Goal: Task Accomplishment & Management: Manage account settings

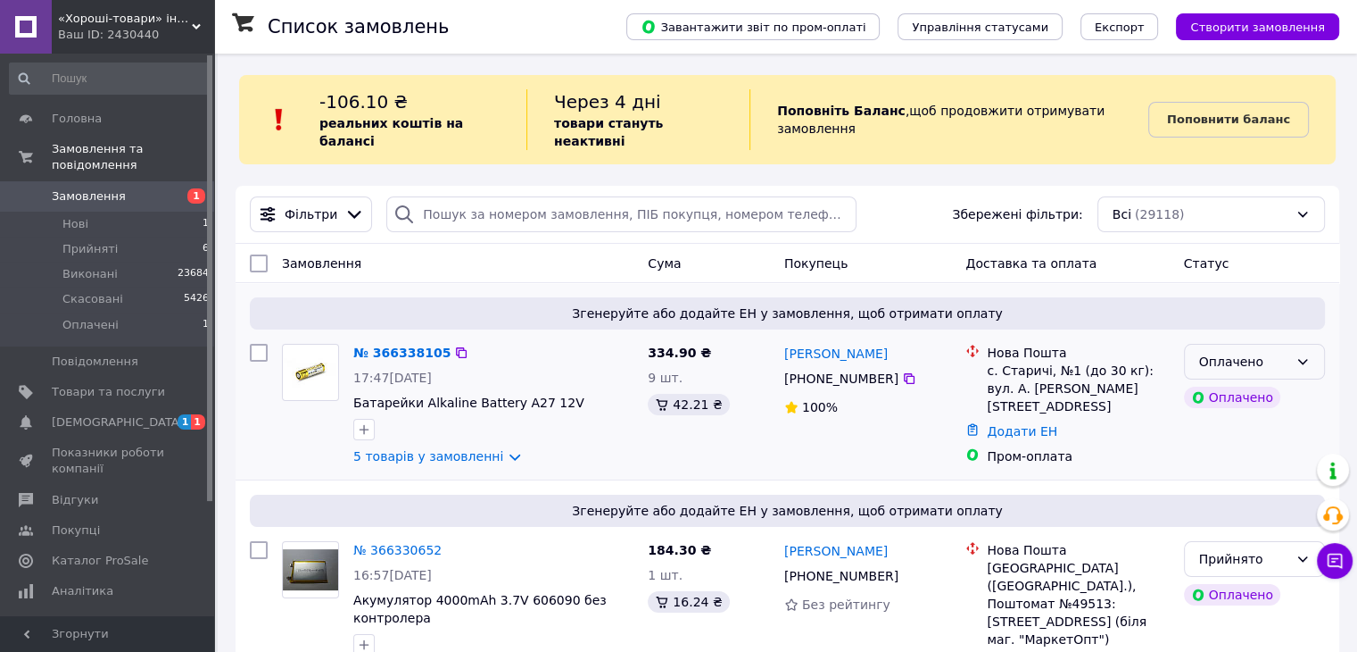
click at [1316, 347] on div "Оплачено" at bounding box center [1254, 362] width 141 height 36
click at [1213, 386] on li "Прийнято" at bounding box center [1253, 383] width 139 height 32
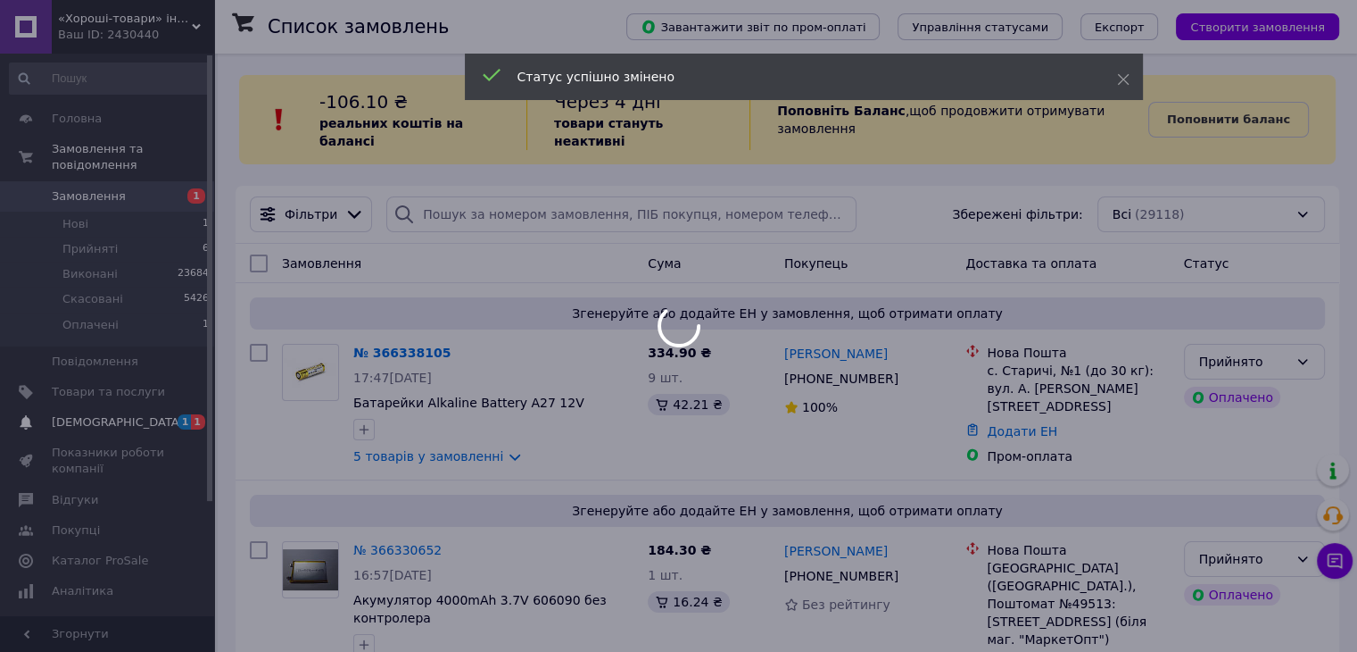
click at [75, 416] on link "Сповіщення 1 1" at bounding box center [110, 422] width 220 height 30
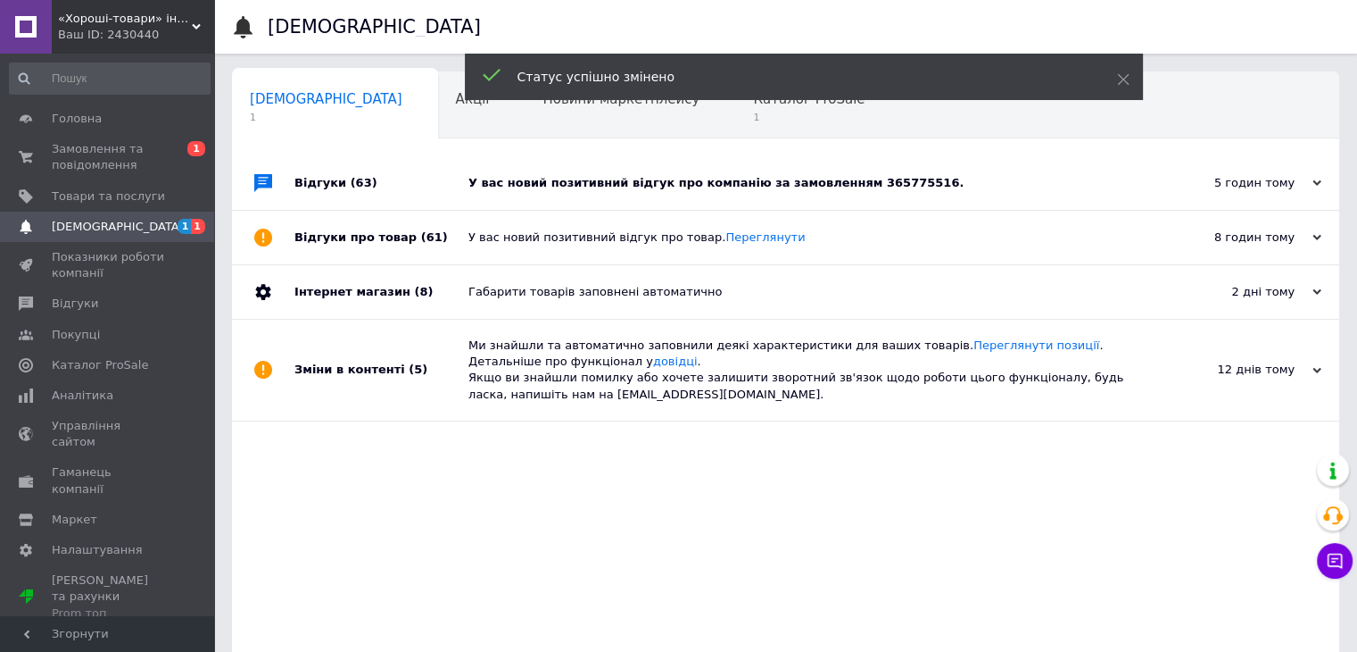
click at [1003, 172] on div "У вас новий позитивний відгук про компанію за замовленням 365775516." at bounding box center [806, 183] width 675 height 54
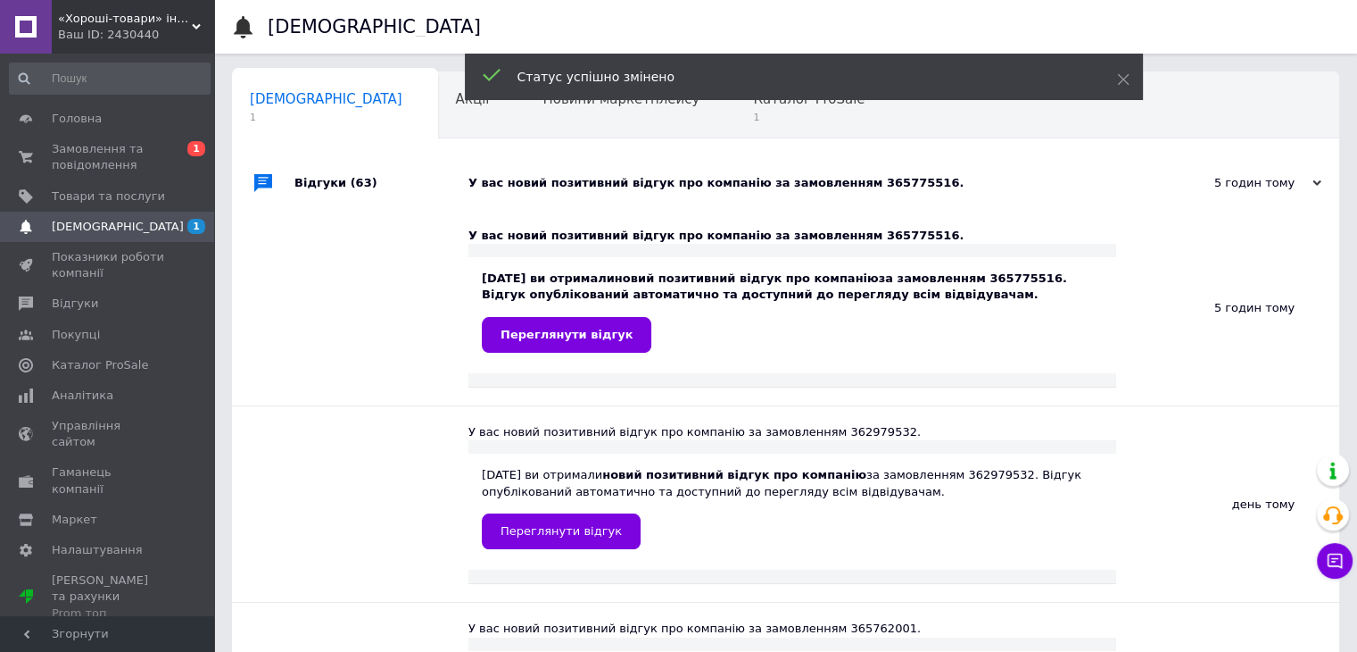
click at [632, 98] on div "Статус успішно змінено" at bounding box center [804, 77] width 678 height 46
click at [753, 104] on span "Каталог ProSale" at bounding box center [809, 99] width 112 height 16
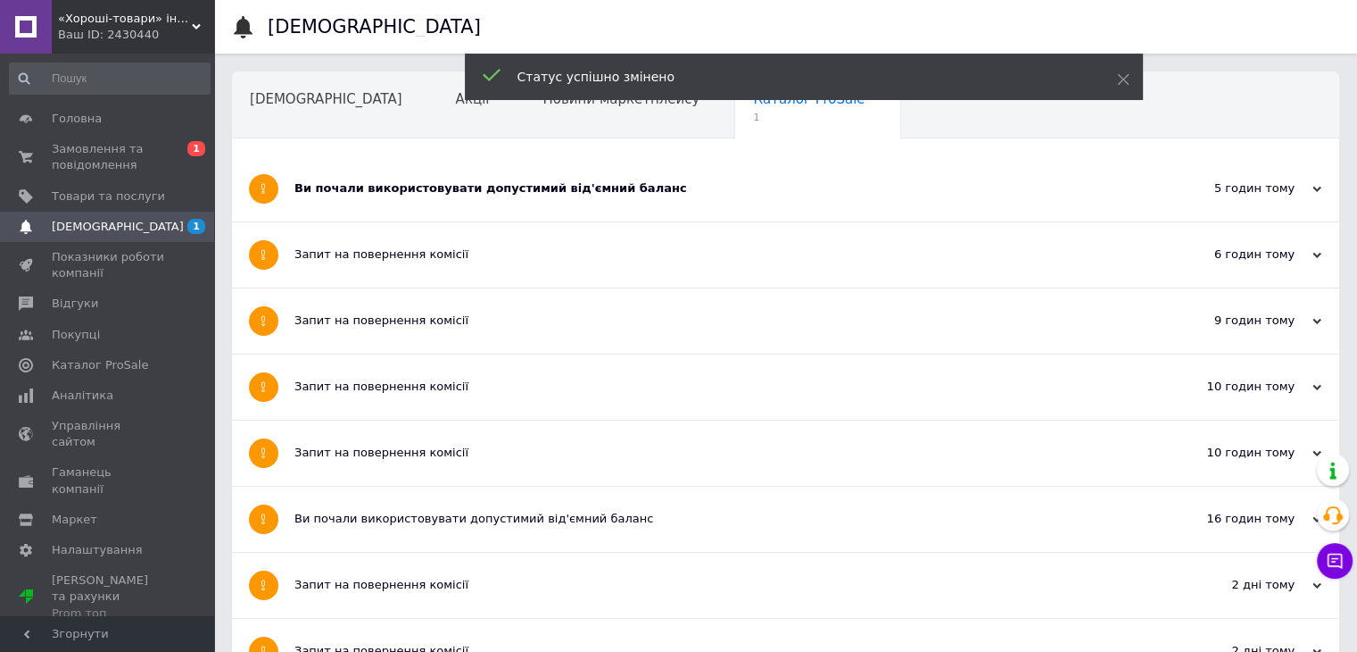
click at [474, 194] on div "Ви почали використовувати допустимий від'ємний баланс" at bounding box center [719, 188] width 849 height 16
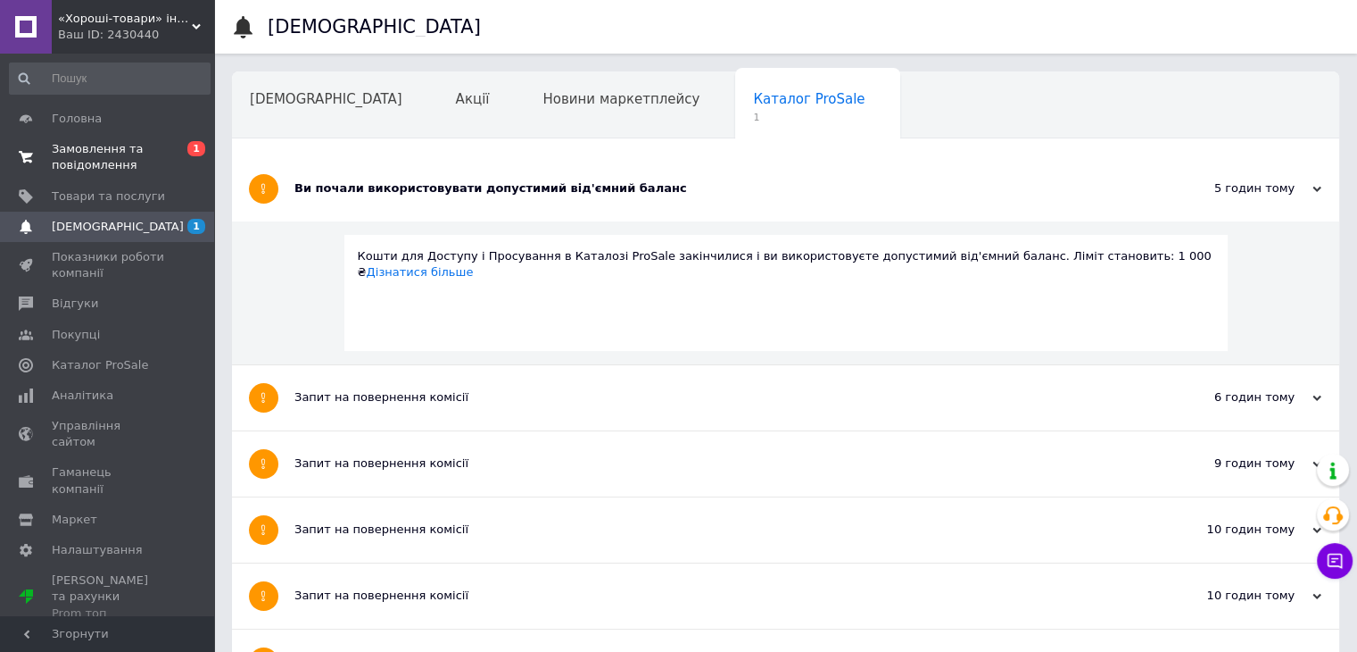
click at [70, 137] on link "Замовлення та повідомлення 0 1" at bounding box center [110, 157] width 220 height 46
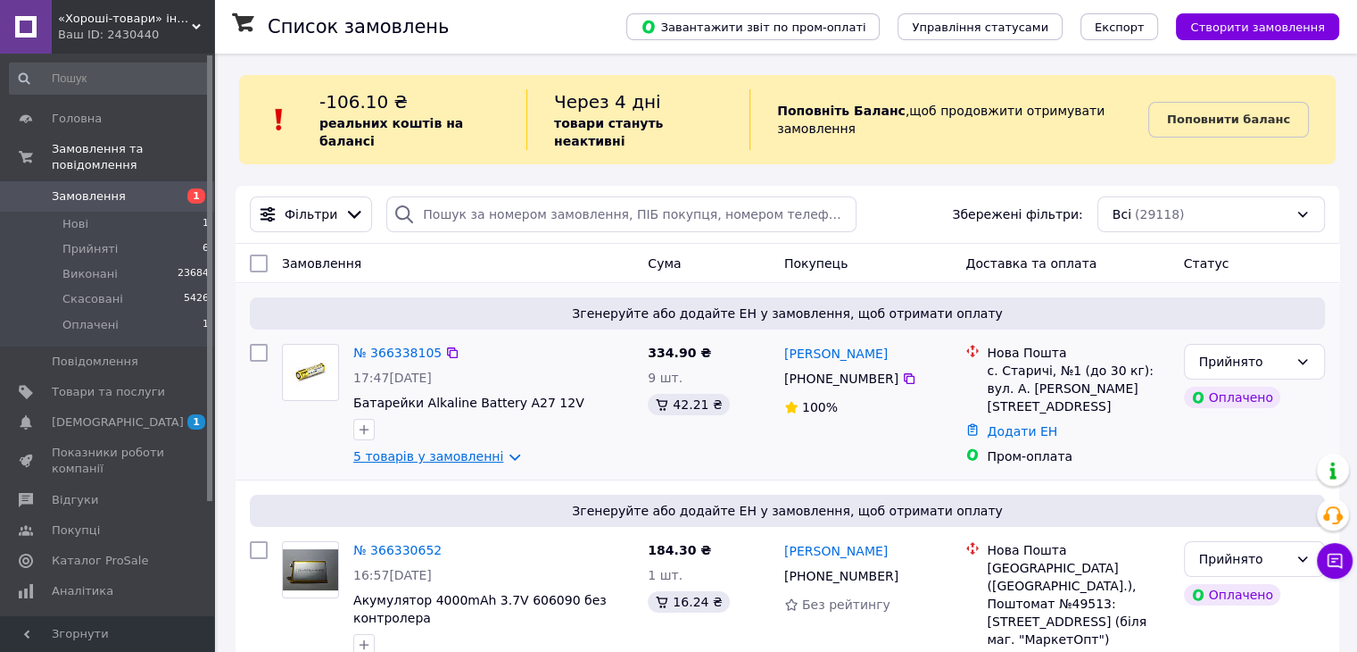
click at [453, 449] on link "5 товарів у замовленні" at bounding box center [428, 456] width 150 height 14
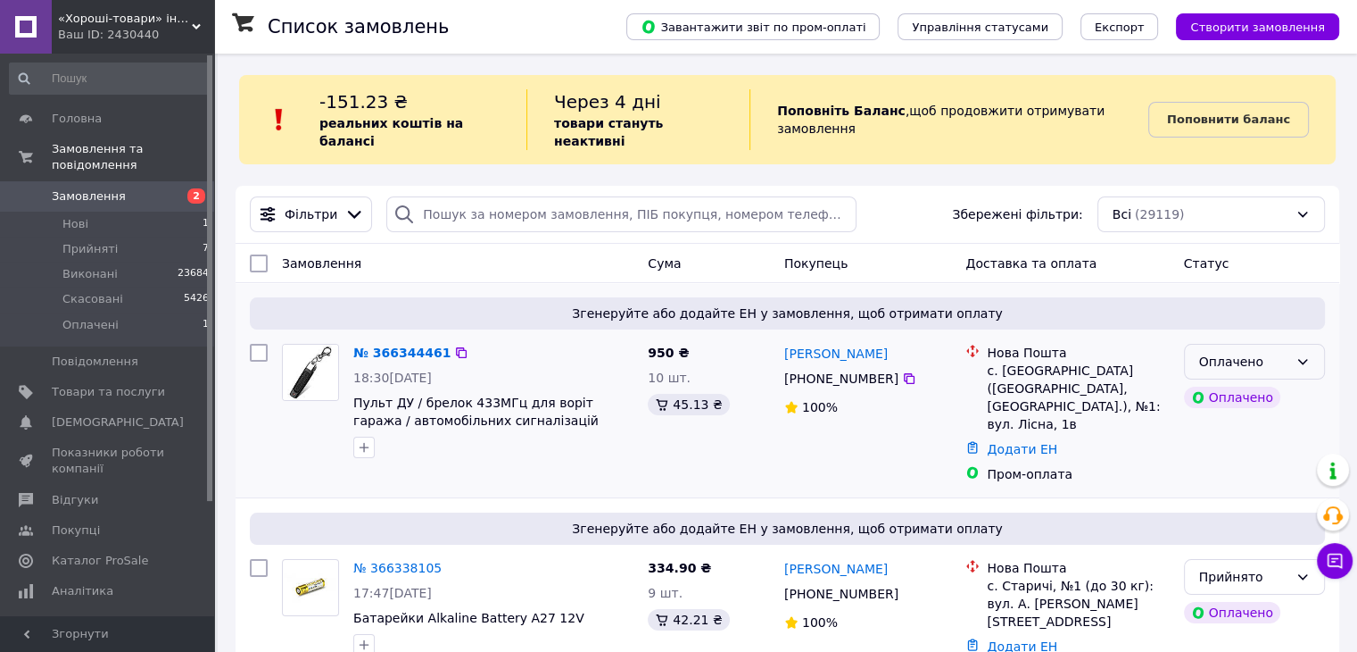
click at [1315, 344] on div "Оплачено" at bounding box center [1254, 362] width 141 height 36
click at [1236, 380] on li "Прийнято" at bounding box center [1253, 383] width 139 height 32
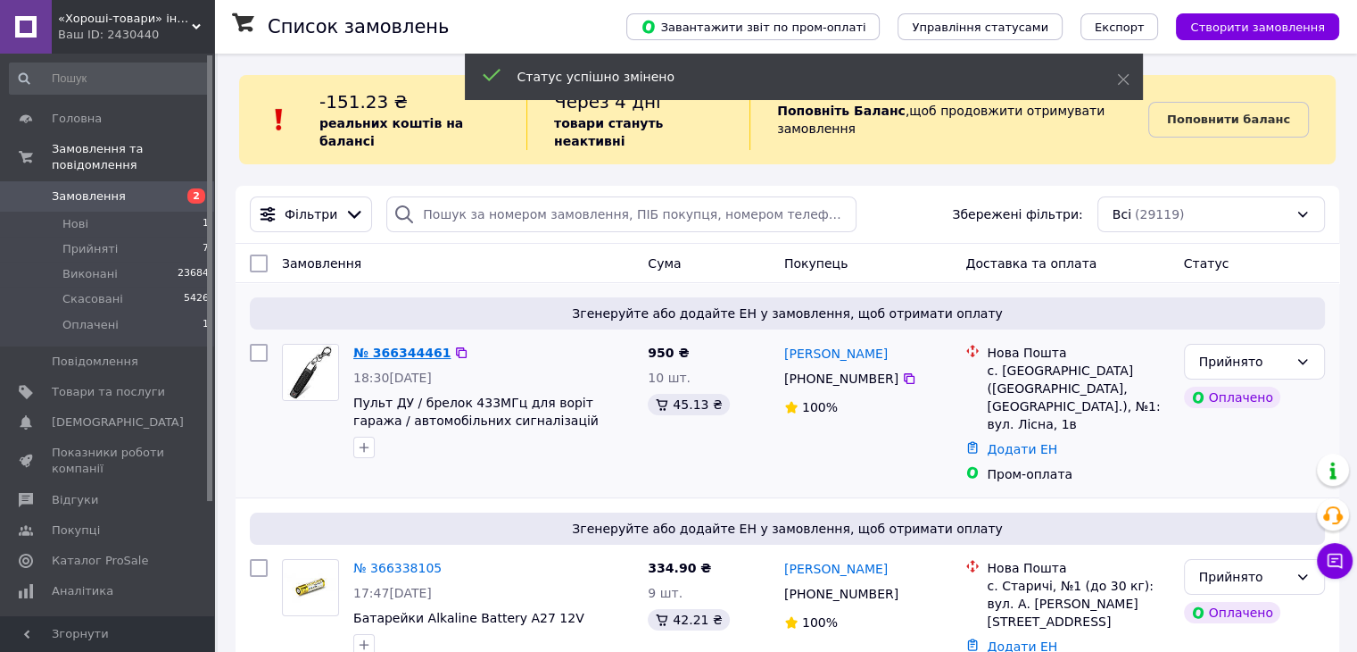
click at [384, 345] on link "№ 366344461" at bounding box center [401, 352] width 97 height 14
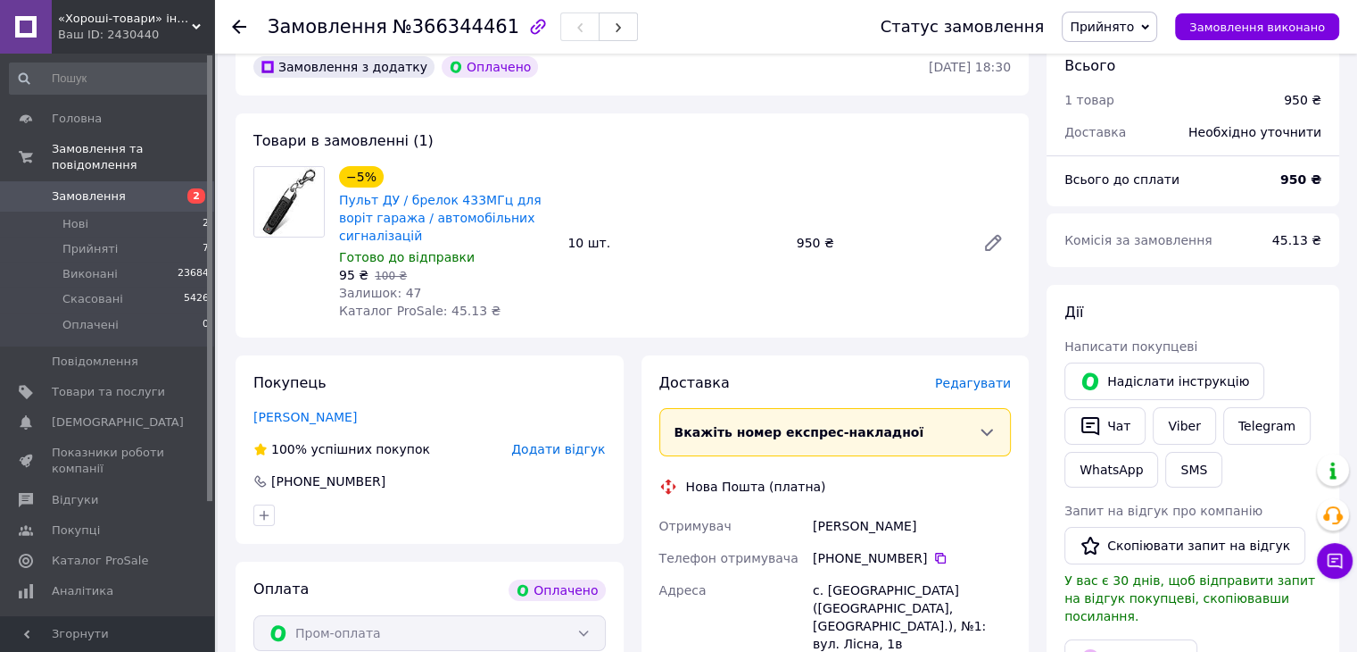
scroll to position [178, 0]
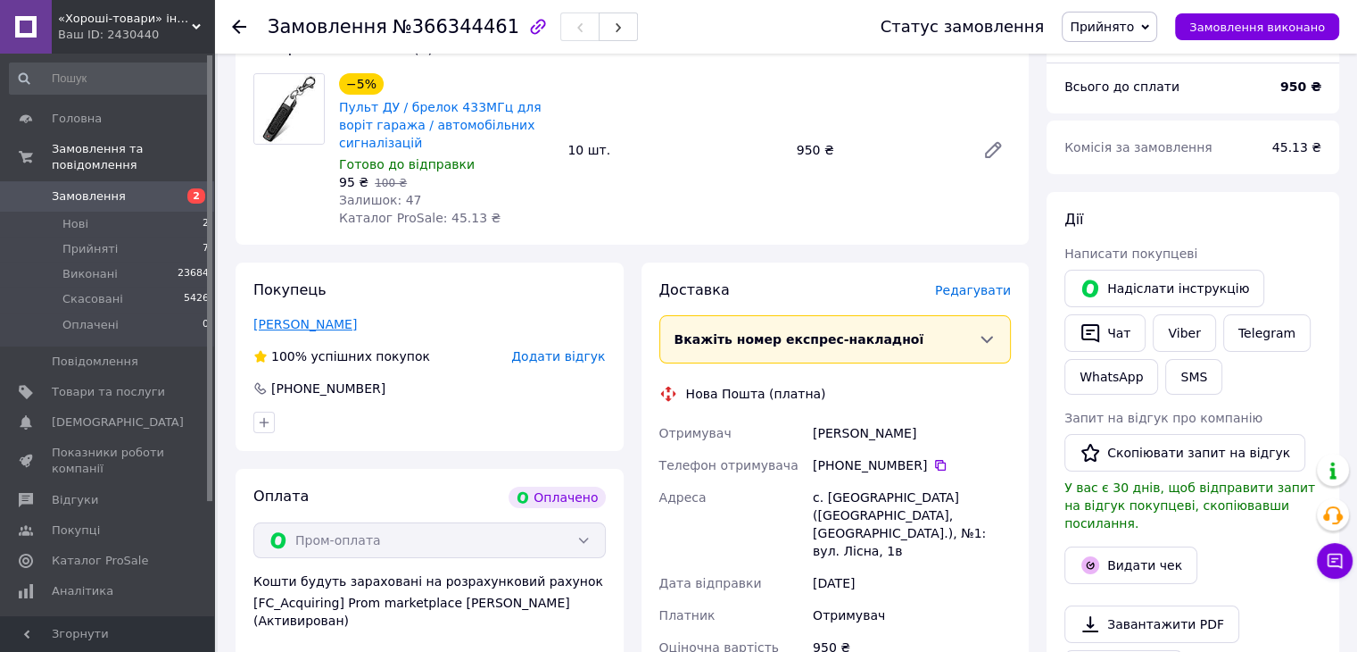
click at [305, 317] on link "Кардаш Юрий" at bounding box center [305, 324] width 104 height 14
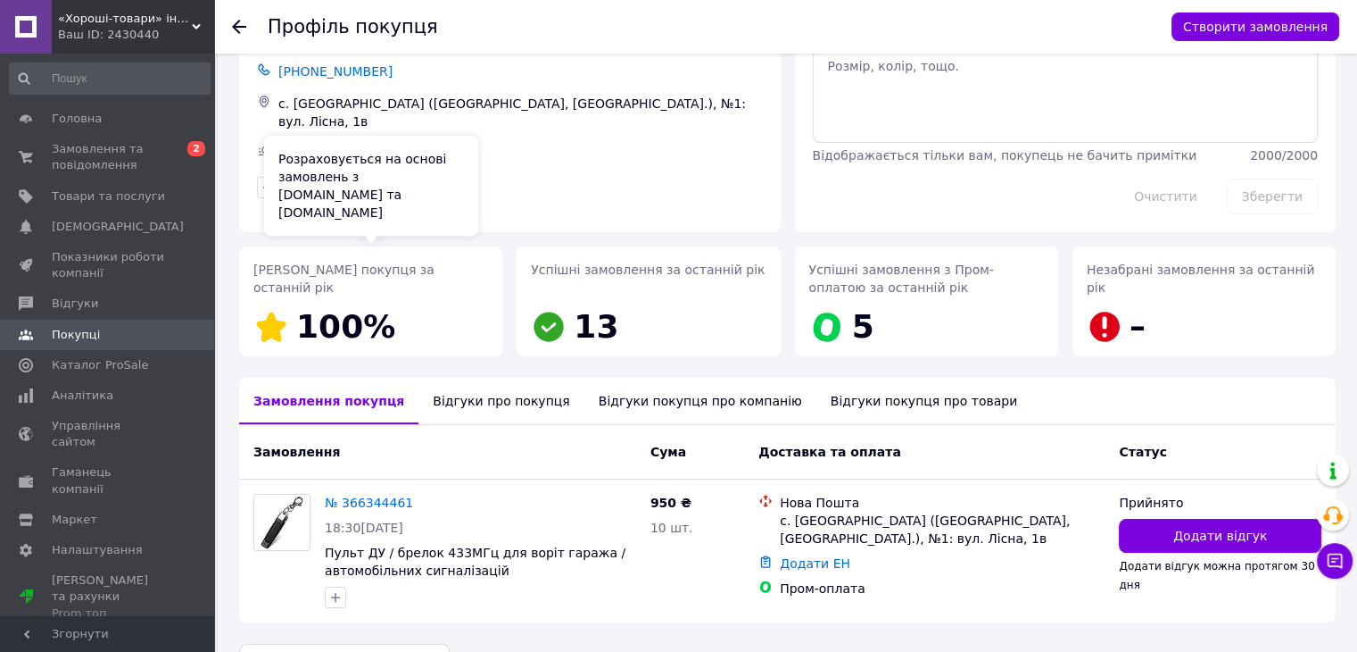
scroll to position [129, 0]
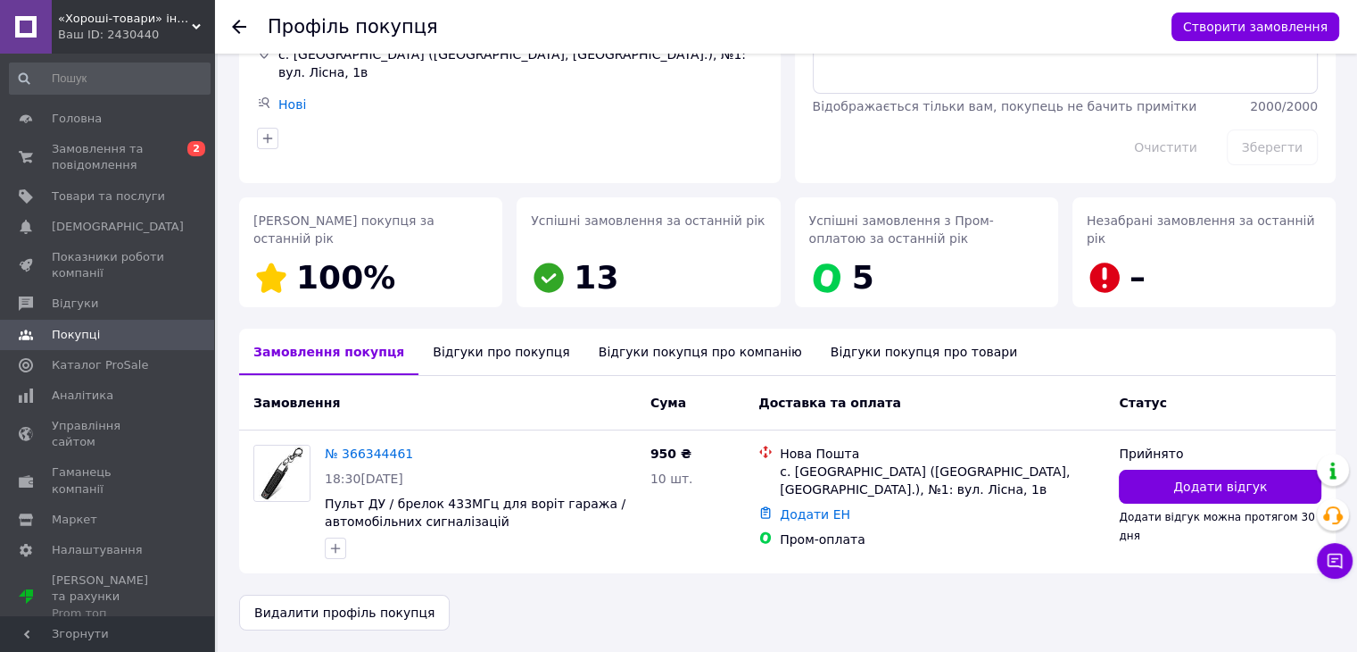
click at [485, 352] on div "Відгуки про покупця" at bounding box center [501, 351] width 165 height 46
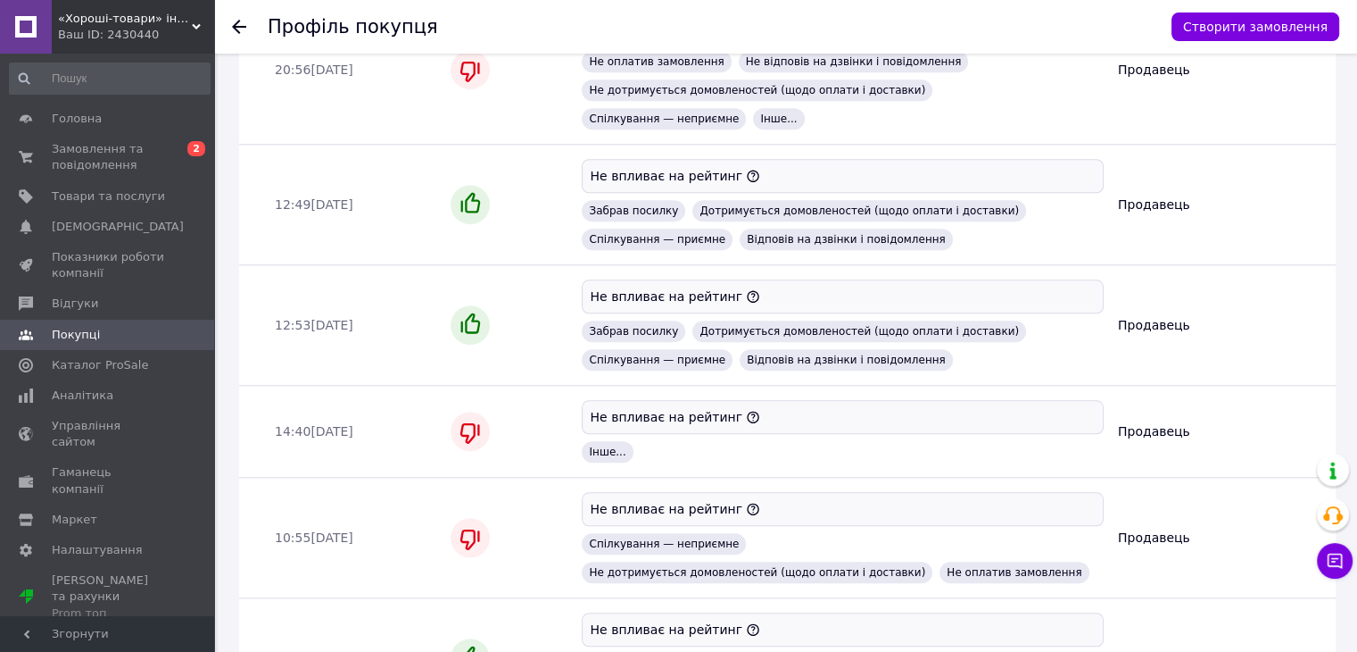
scroll to position [1699, 0]
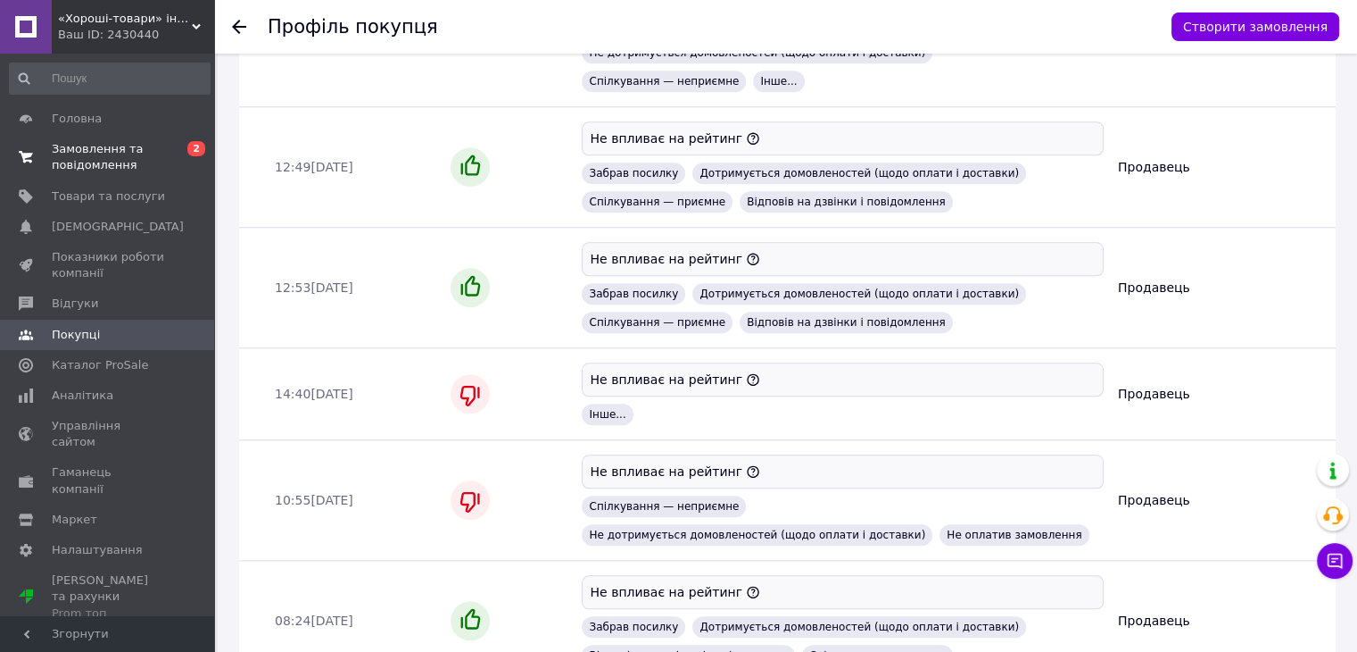
click at [104, 154] on span "Замовлення та повідомлення" at bounding box center [108, 157] width 113 height 32
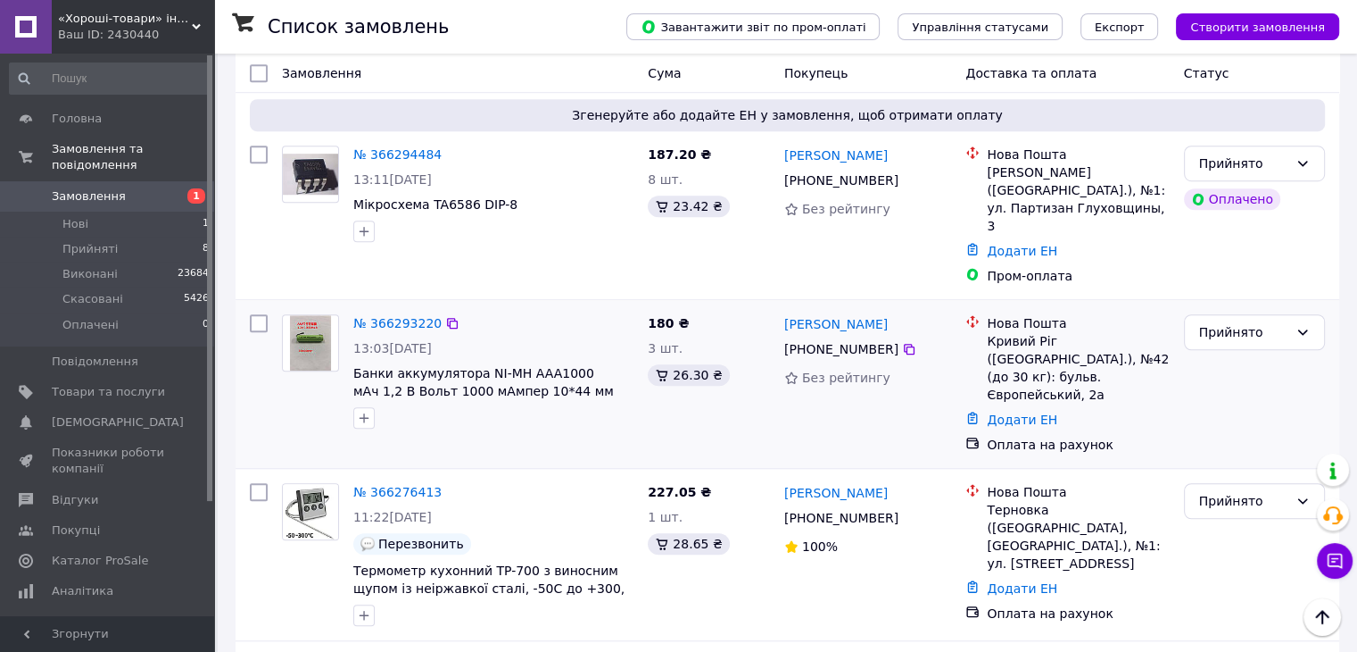
scroll to position [1249, 0]
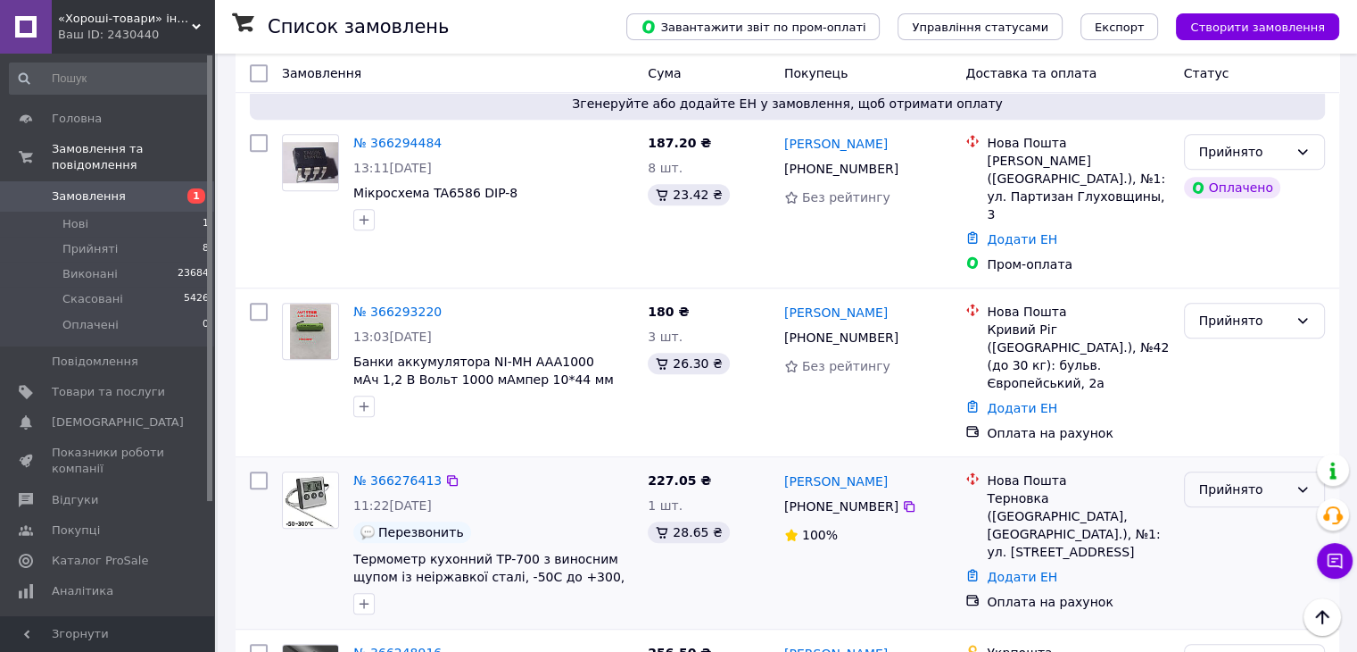
click at [1251, 471] on div "Прийнято" at bounding box center [1254, 489] width 141 height 36
click at [1214, 458] on li "Скасовано" at bounding box center [1253, 465] width 139 height 32
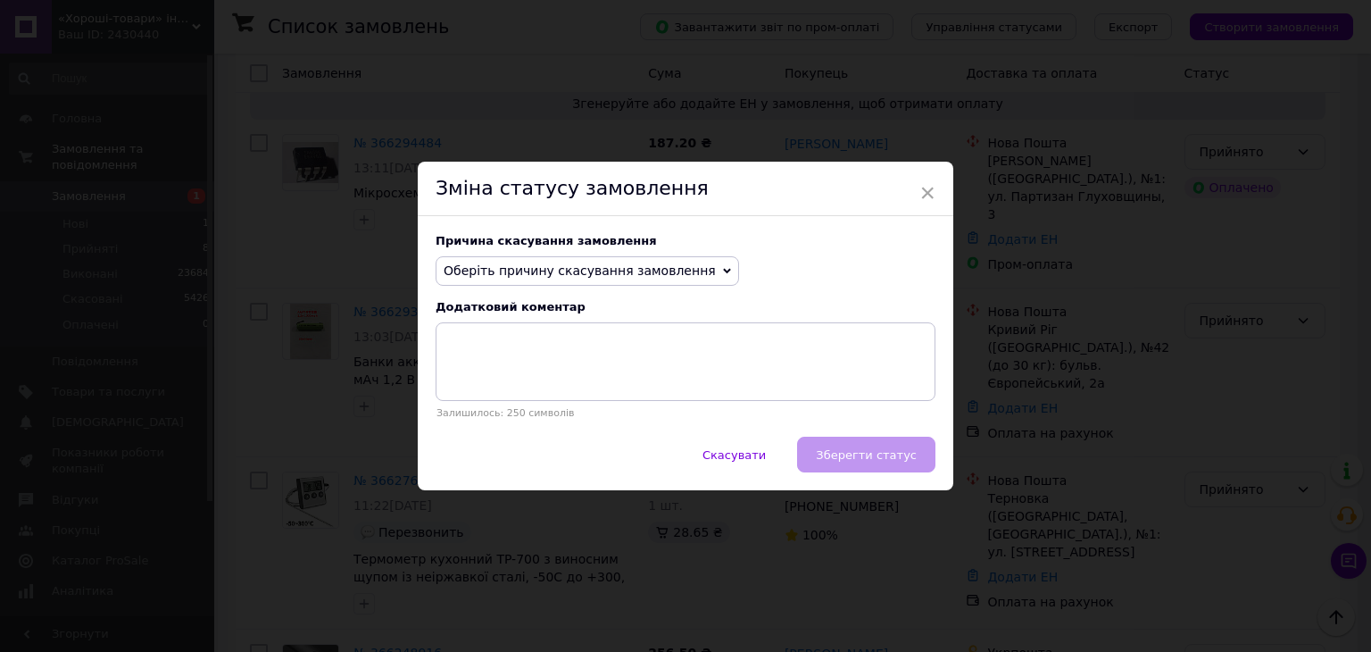
click at [560, 279] on span "Оберіть причину скасування замовлення" at bounding box center [587, 271] width 303 height 30
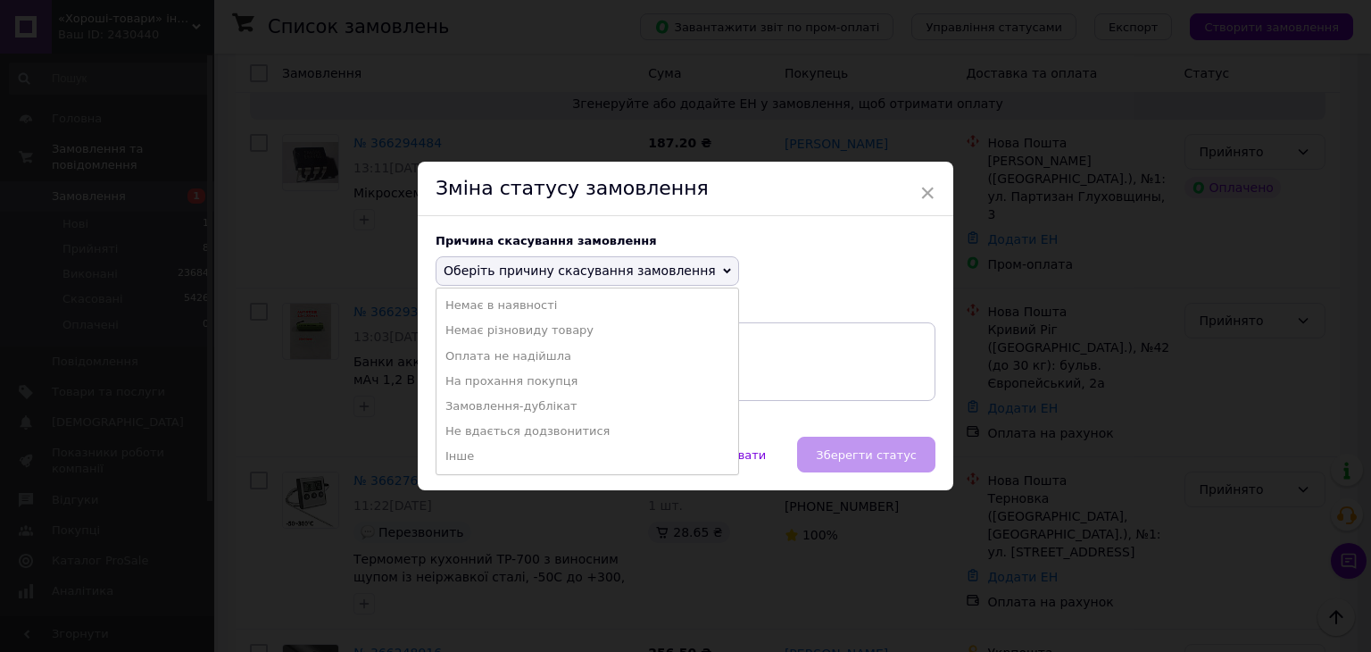
click at [510, 354] on li "Оплата не надійшла" at bounding box center [587, 356] width 302 height 25
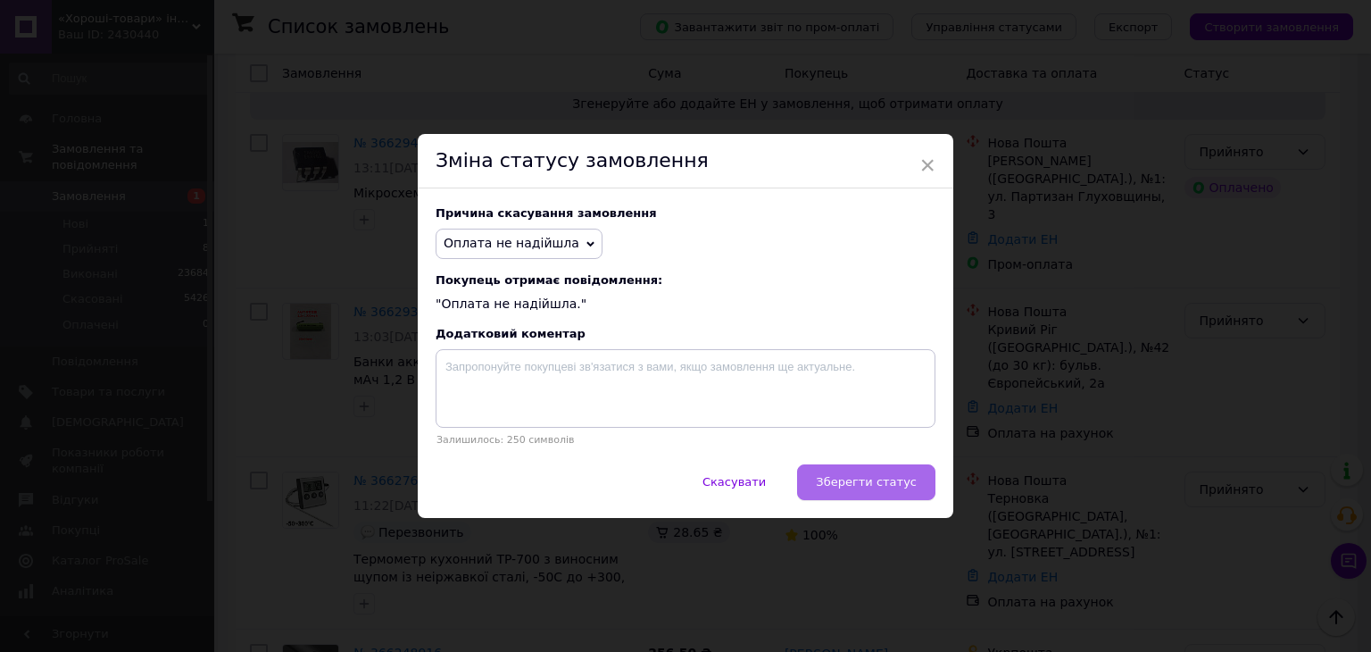
click at [917, 475] on button "Зберегти статус" at bounding box center [866, 482] width 138 height 36
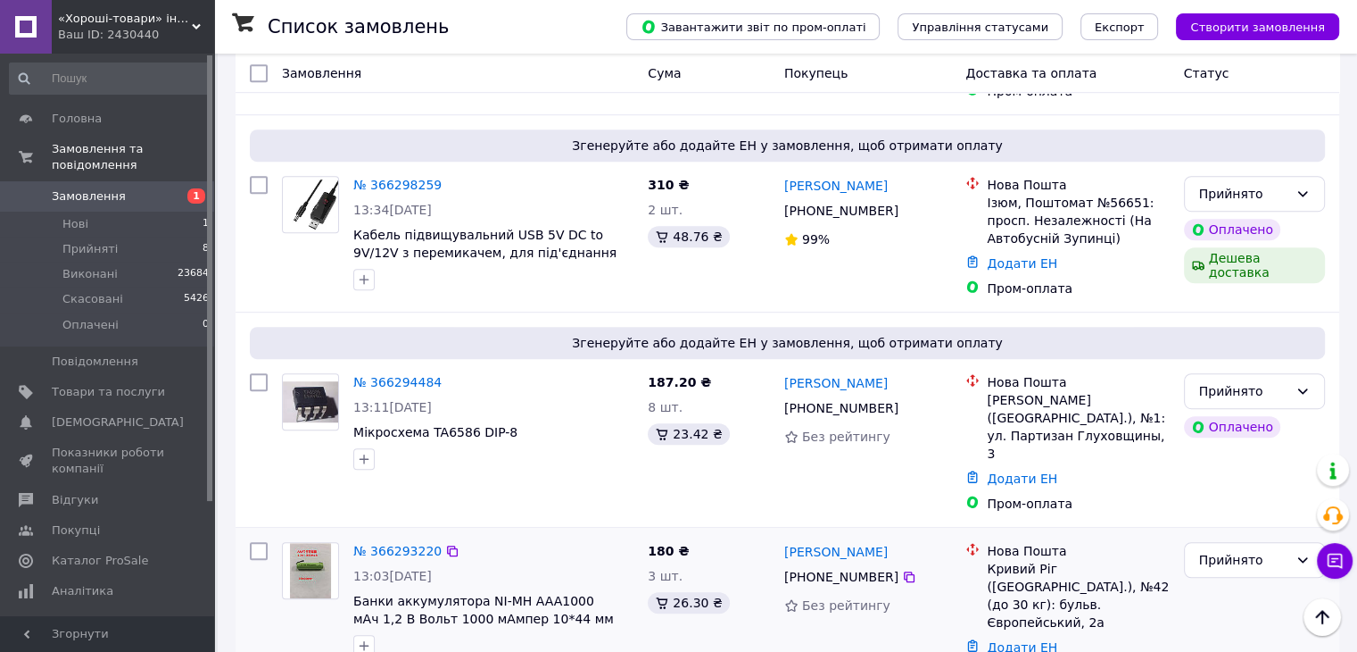
scroll to position [892, 0]
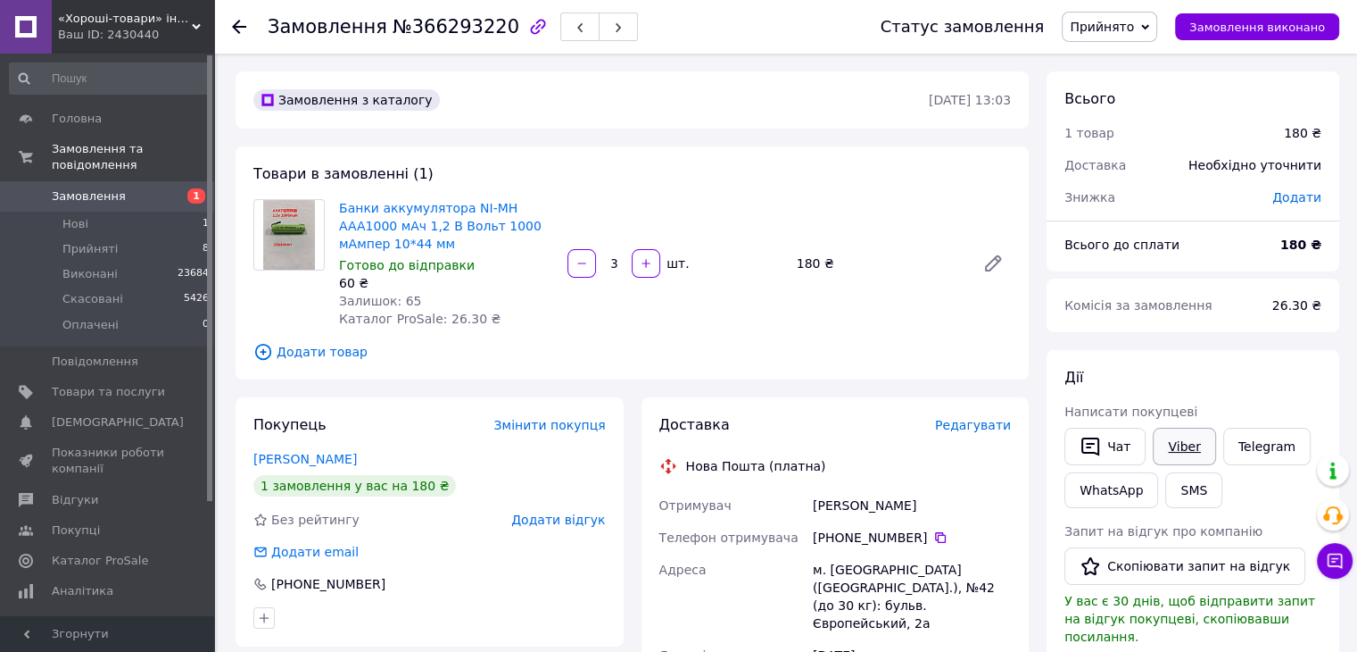
click at [1169, 439] on link "Viber" at bounding box center [1184, 445] width 62 height 37
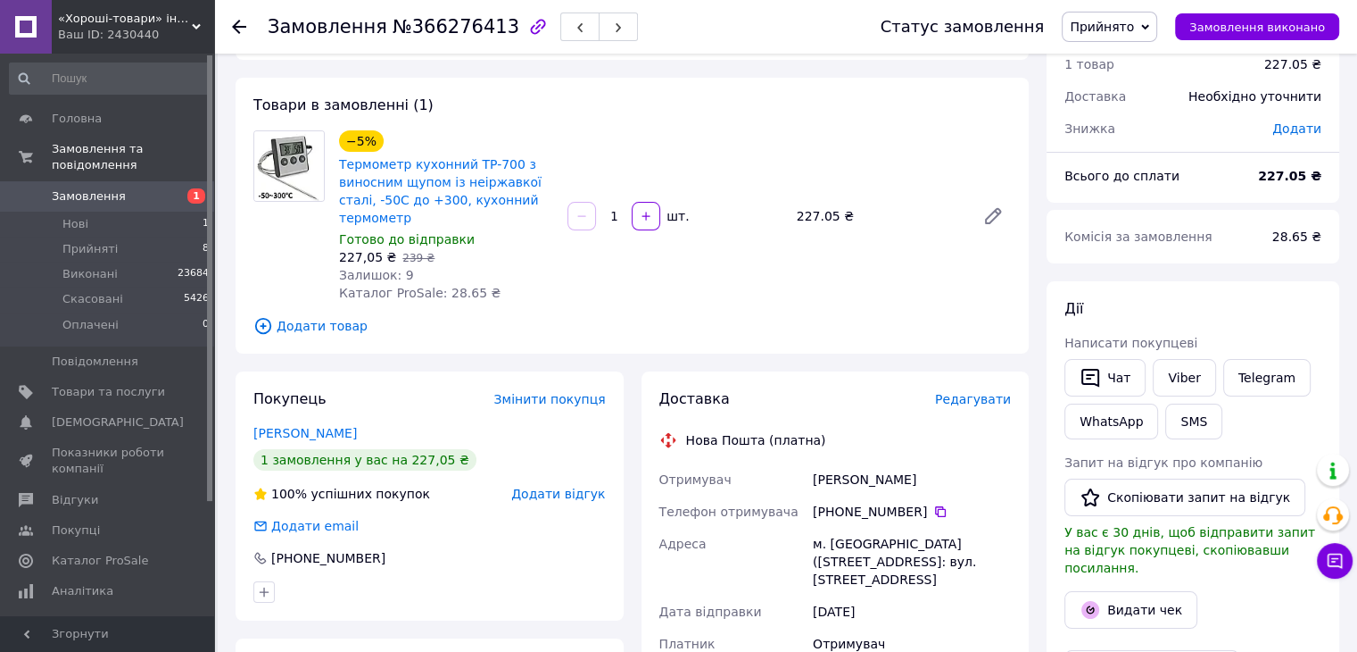
scroll to position [178, 0]
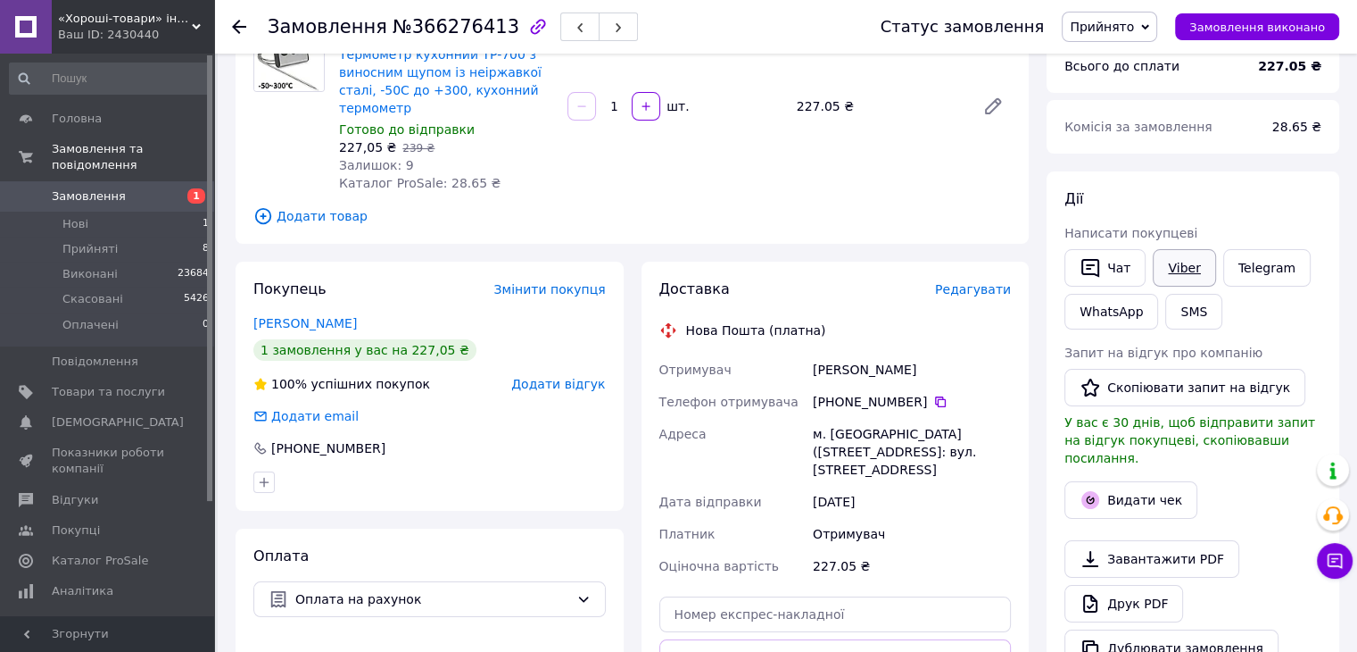
click at [1182, 267] on link "Viber" at bounding box center [1184, 267] width 62 height 37
